Goal: Navigation & Orientation: Find specific page/section

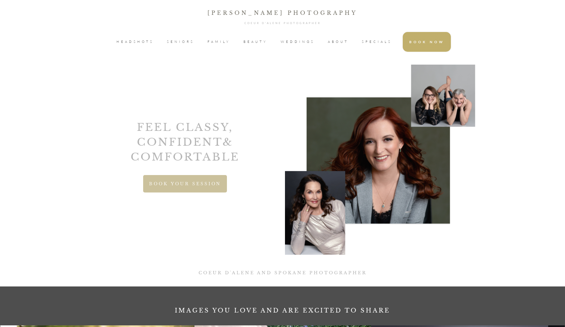
click at [187, 42] on span "SENIORS" at bounding box center [180, 42] width 27 height 10
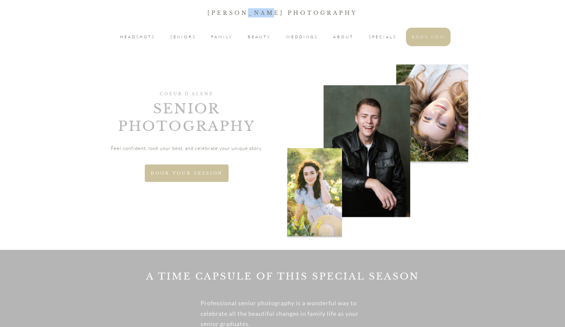
drag, startPoint x: 248, startPoint y: 12, endPoint x: 269, endPoint y: 12, distance: 21.8
click at [269, 12] on p "[PERSON_NAME] Photography" at bounding box center [282, 12] width 564 height 9
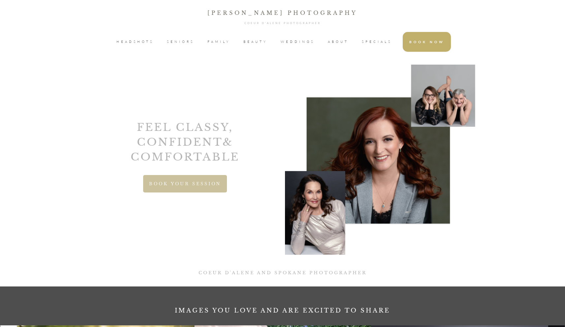
click at [184, 43] on span "SENIORS" at bounding box center [180, 42] width 27 height 10
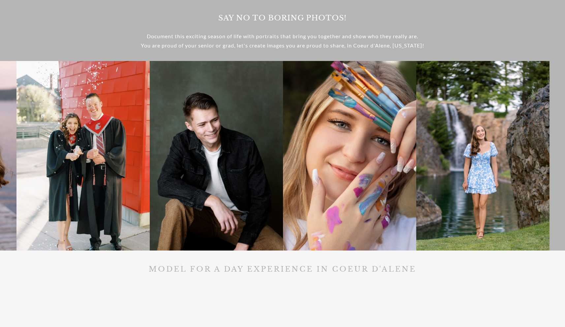
scroll to position [772, 0]
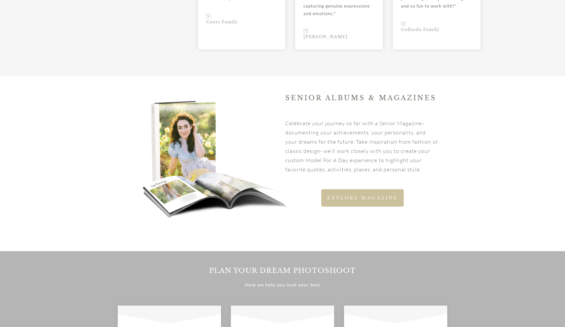
scroll to position [1203, 0]
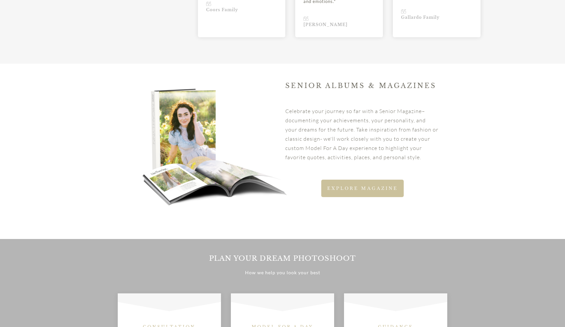
click at [401, 186] on link "EXPLORE MAGAZINE" at bounding box center [362, 188] width 82 height 17
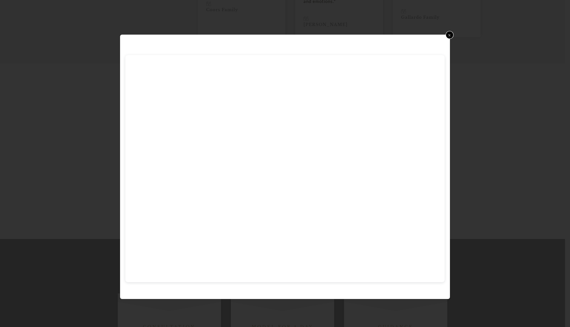
click at [450, 35] on link "x" at bounding box center [450, 35] width 8 height 8
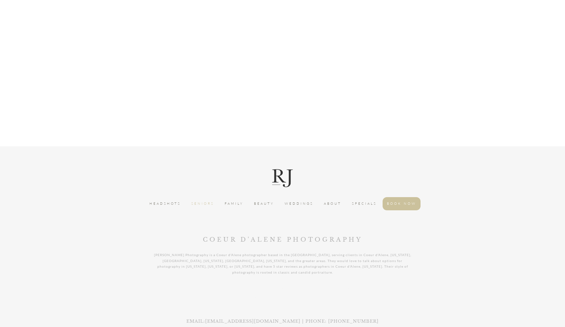
scroll to position [1930, 0]
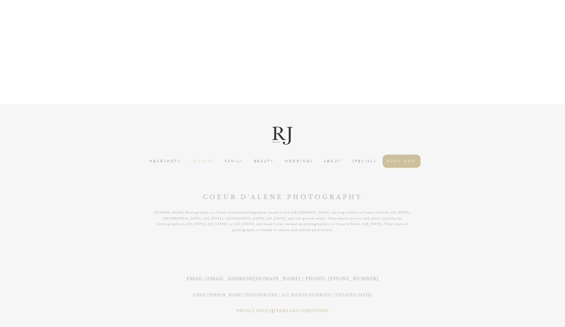
click at [289, 161] on span "WEDDINGS" at bounding box center [299, 161] width 29 height 7
